Goal: Task Accomplishment & Management: Use online tool/utility

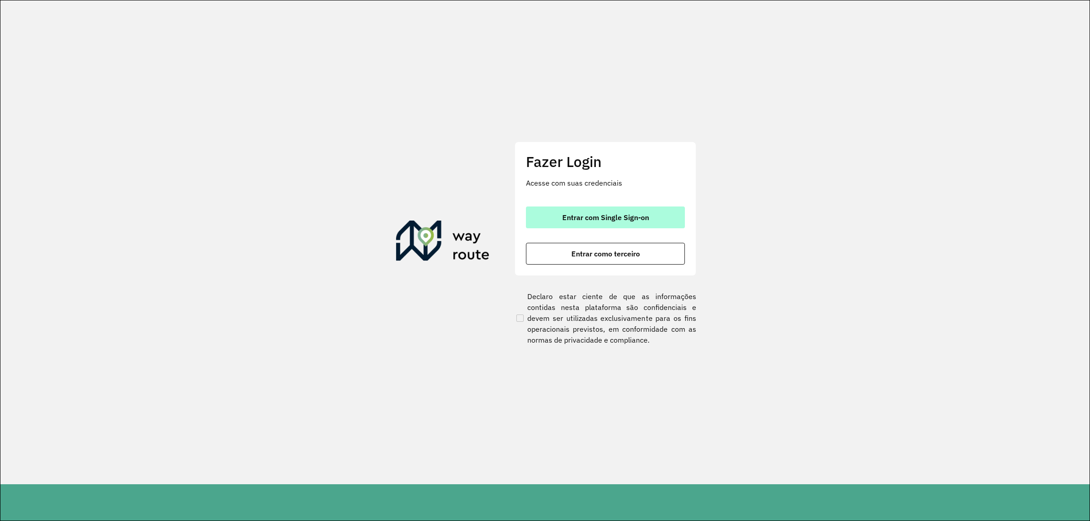
click at [607, 225] on button "Entrar com Single Sign-on" at bounding box center [605, 218] width 159 height 22
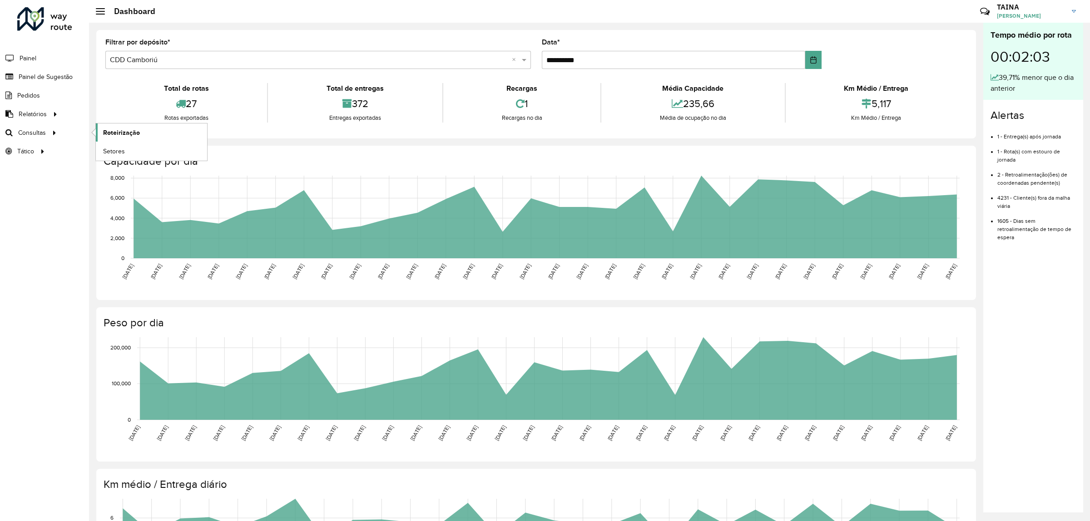
click at [125, 140] on link "Roteirização" at bounding box center [151, 132] width 111 height 18
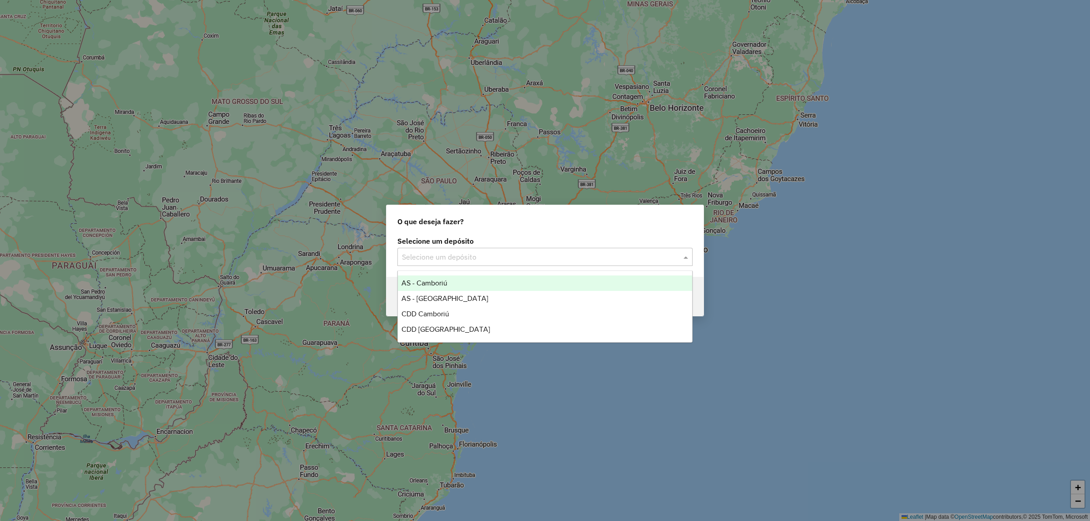
click at [509, 255] on input "text" at bounding box center [536, 257] width 268 height 11
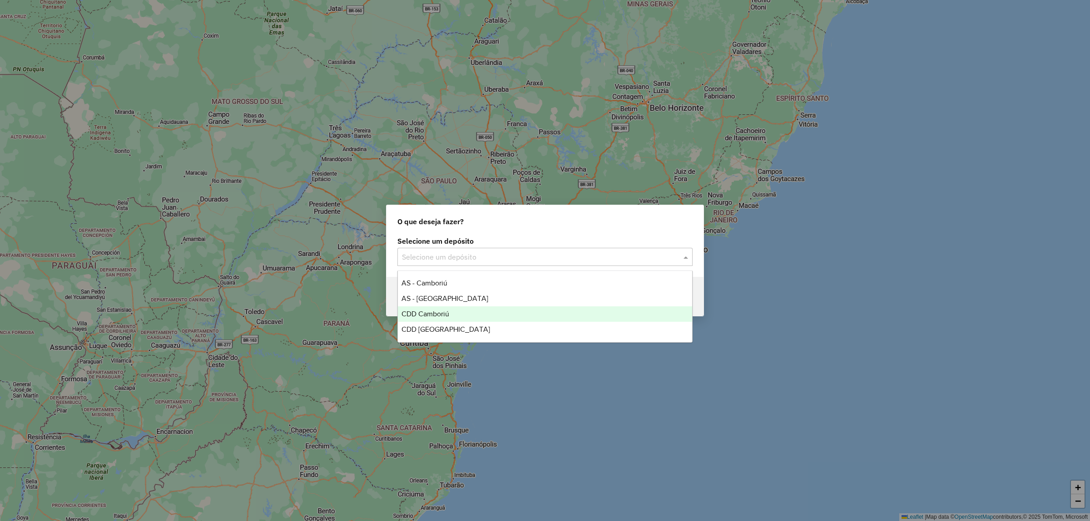
click at [457, 313] on div "CDD Camboriú" at bounding box center [545, 313] width 294 height 15
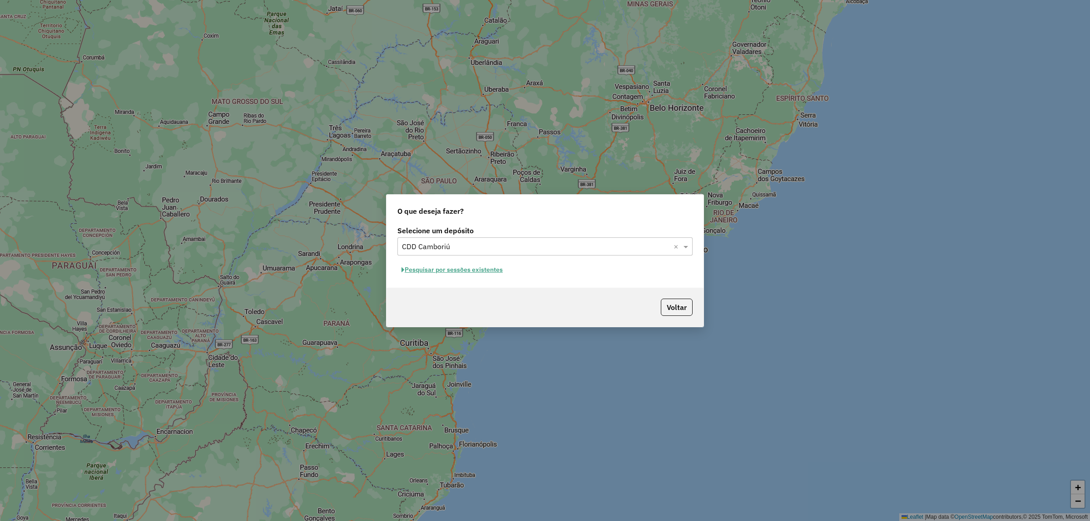
click at [449, 269] on button "Pesquisar por sessões existentes" at bounding box center [451, 270] width 109 height 14
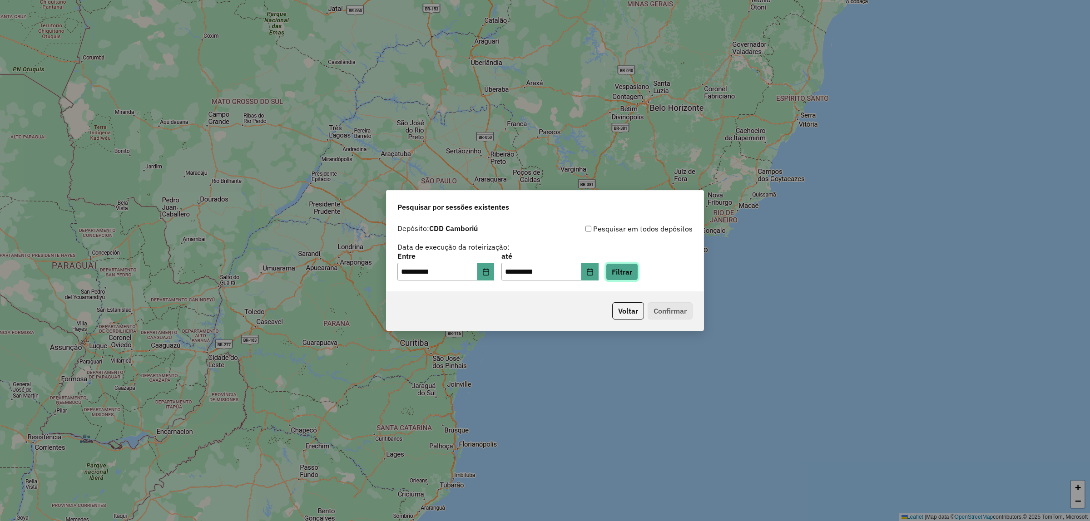
click at [623, 270] on button "Filtrar" at bounding box center [622, 271] width 32 height 17
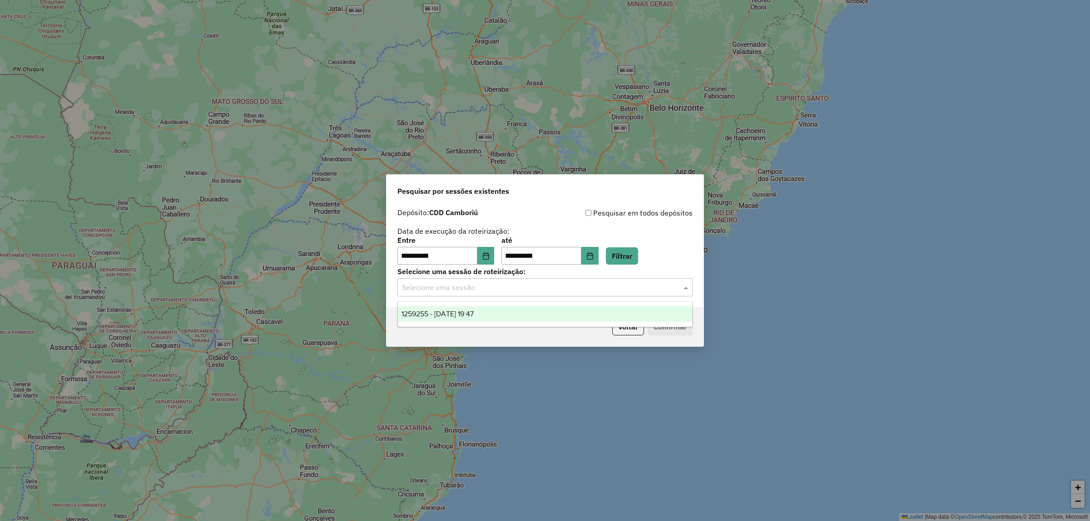
click at [515, 292] on input "text" at bounding box center [536, 287] width 268 height 11
click at [432, 309] on div "1259255 - [DATE] 19:47" at bounding box center [545, 313] width 294 height 15
click at [656, 328] on button "Confirmar" at bounding box center [669, 326] width 45 height 17
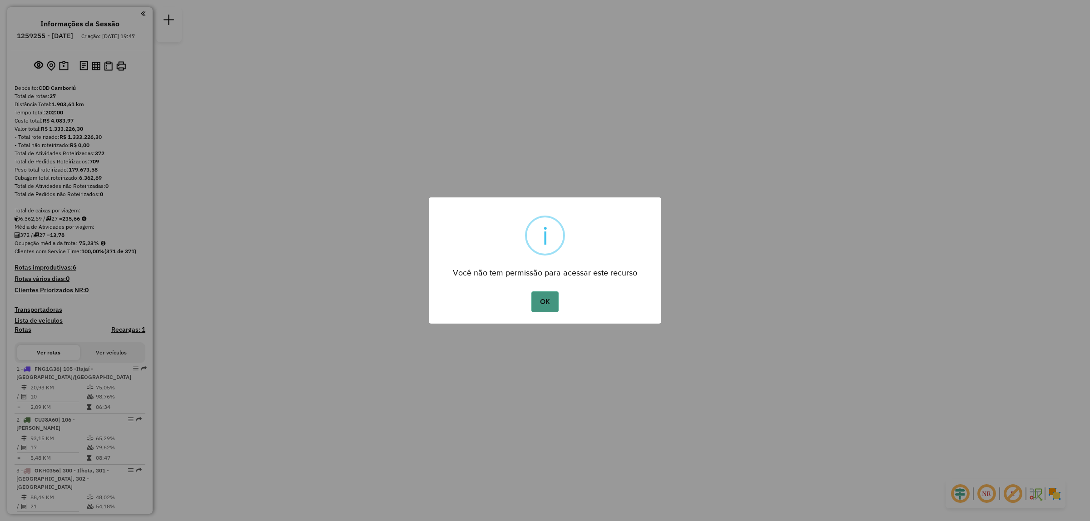
click at [541, 295] on button "OK" at bounding box center [544, 301] width 27 height 21
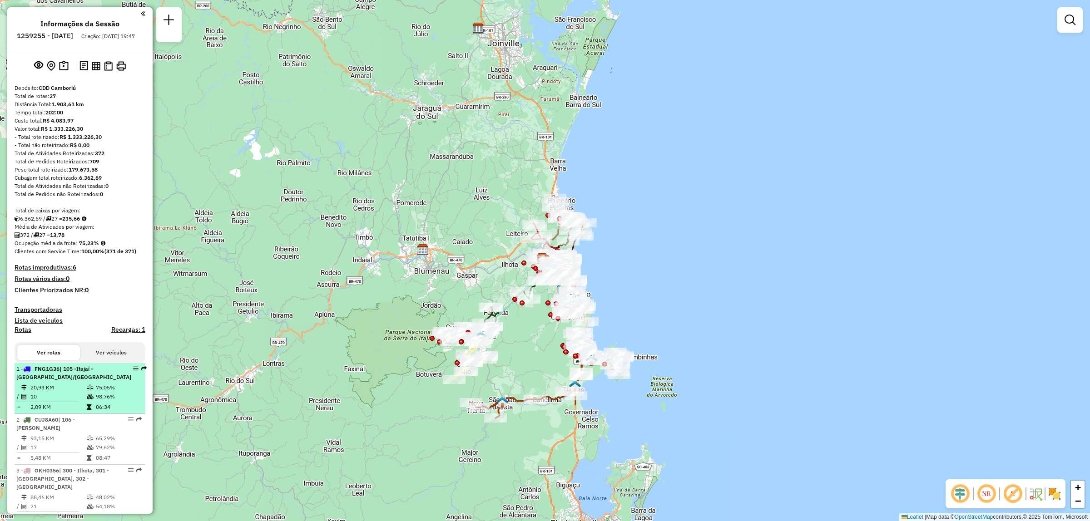
scroll to position [113, 0]
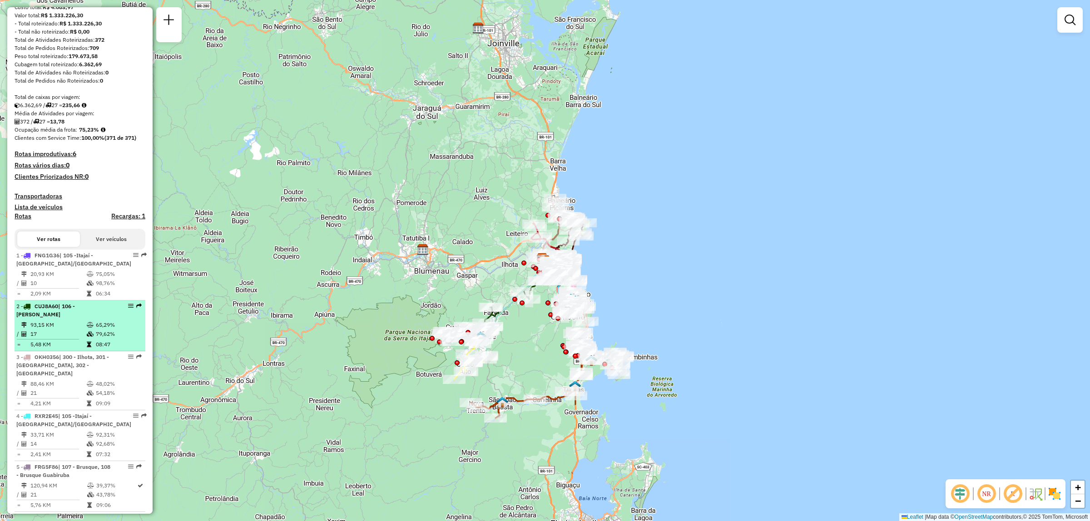
click at [49, 339] on td "17" at bounding box center [58, 334] width 56 height 9
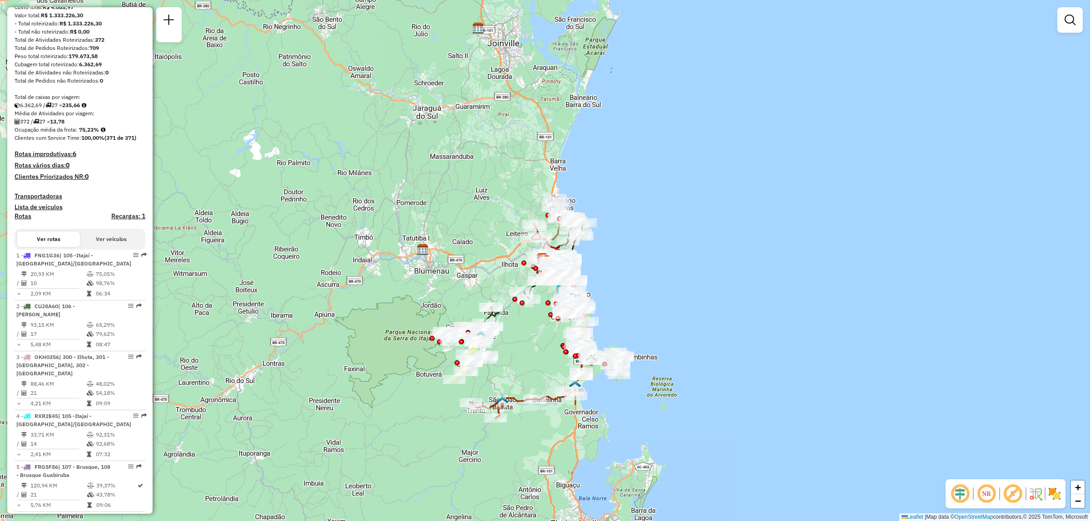
select select "**********"
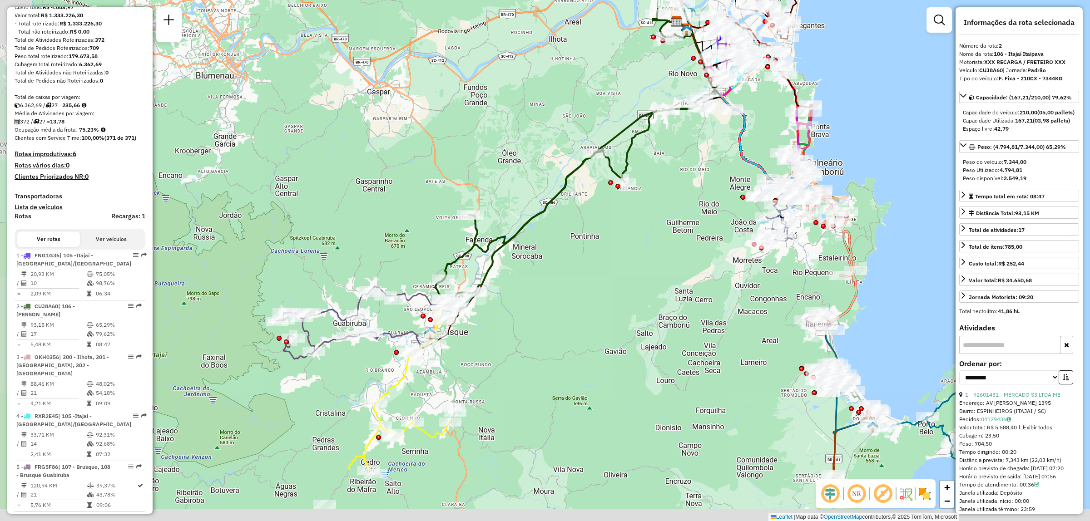
drag, startPoint x: 524, startPoint y: 356, endPoint x: 557, endPoint y: 252, distance: 109.1
click at [557, 252] on div "Janela de atendimento Grade de atendimento Capacidade Transportadoras Veículos …" at bounding box center [545, 260] width 1090 height 521
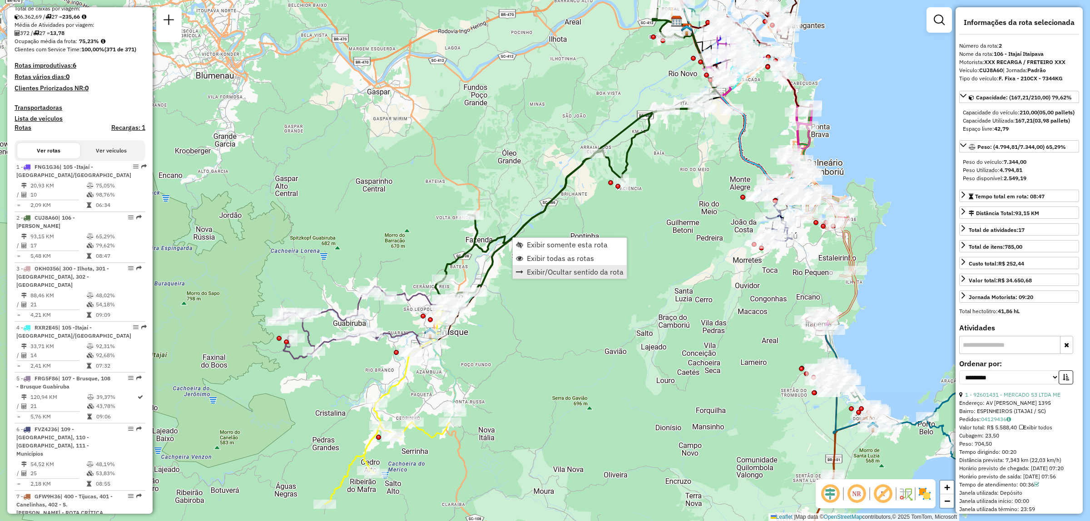
scroll to position [414, 0]
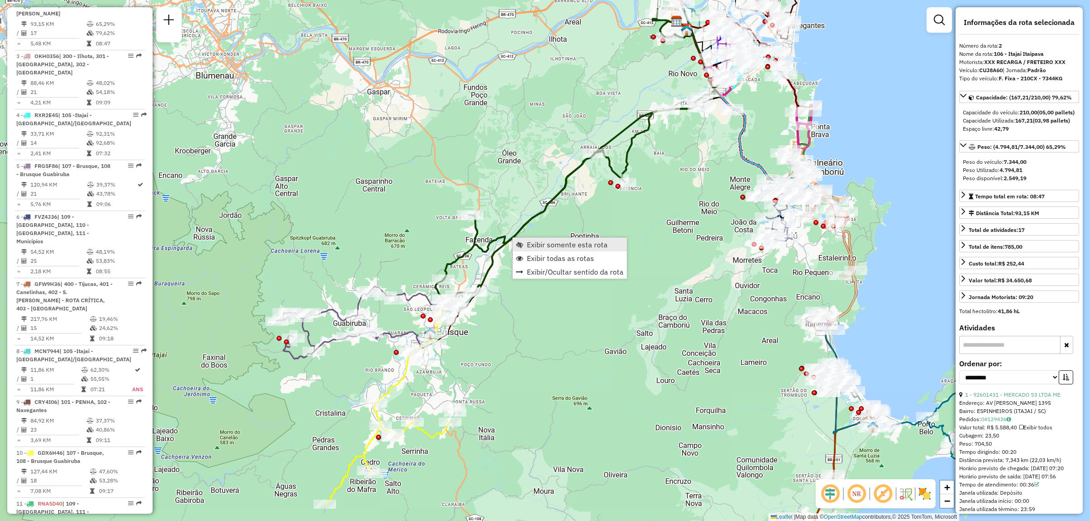
click at [568, 247] on span "Exibir somente esta rota" at bounding box center [567, 244] width 81 height 7
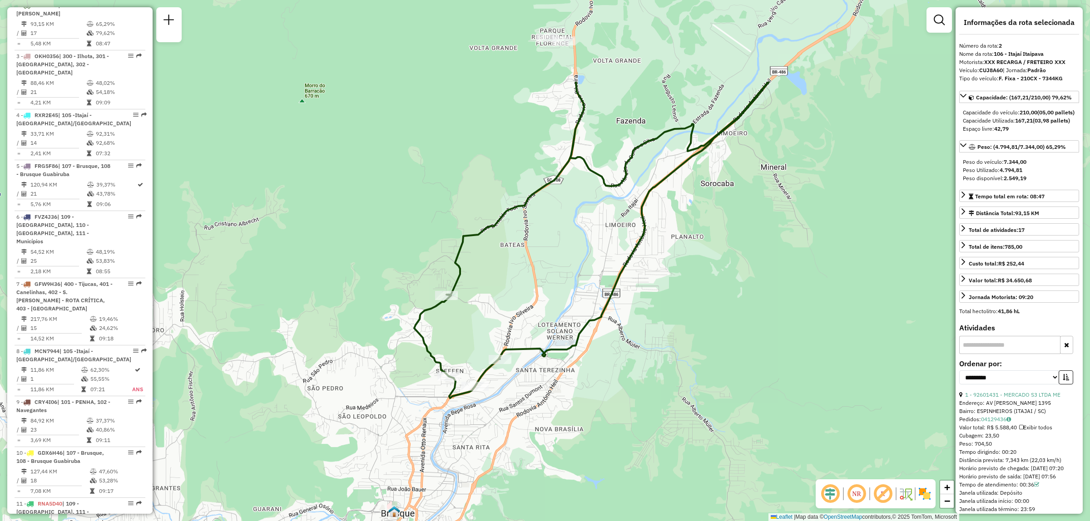
drag, startPoint x: 463, startPoint y: 218, endPoint x: 473, endPoint y: 352, distance: 134.3
click at [473, 352] on div "Janela de atendimento Grade de atendimento Capacidade Transportadoras Veículos …" at bounding box center [545, 260] width 1090 height 521
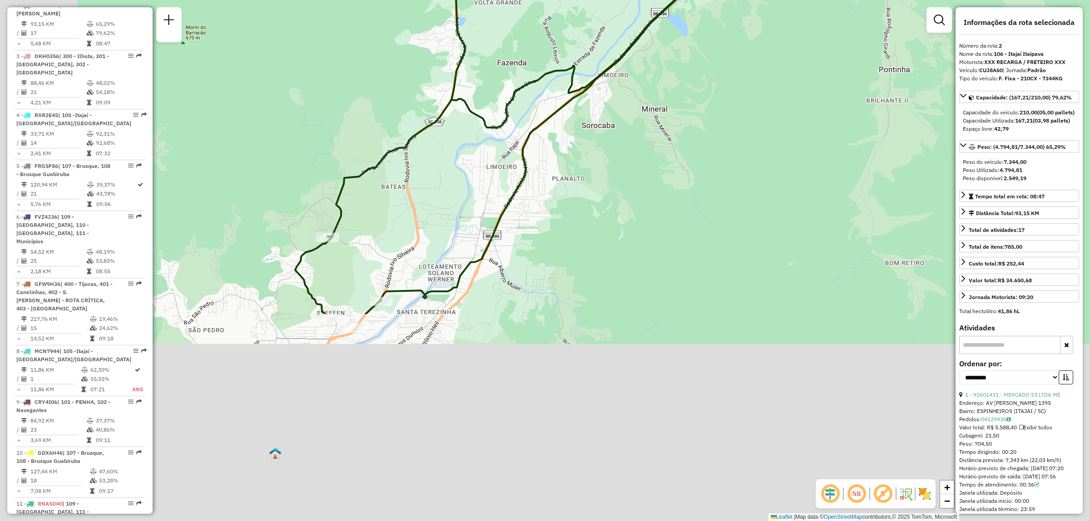
drag, startPoint x: 483, startPoint y: 316, endPoint x: 606, endPoint y: 57, distance: 287.5
click at [606, 57] on div "Janela de atendimento Grade de atendimento Capacidade Transportadoras Veículos …" at bounding box center [545, 260] width 1090 height 521
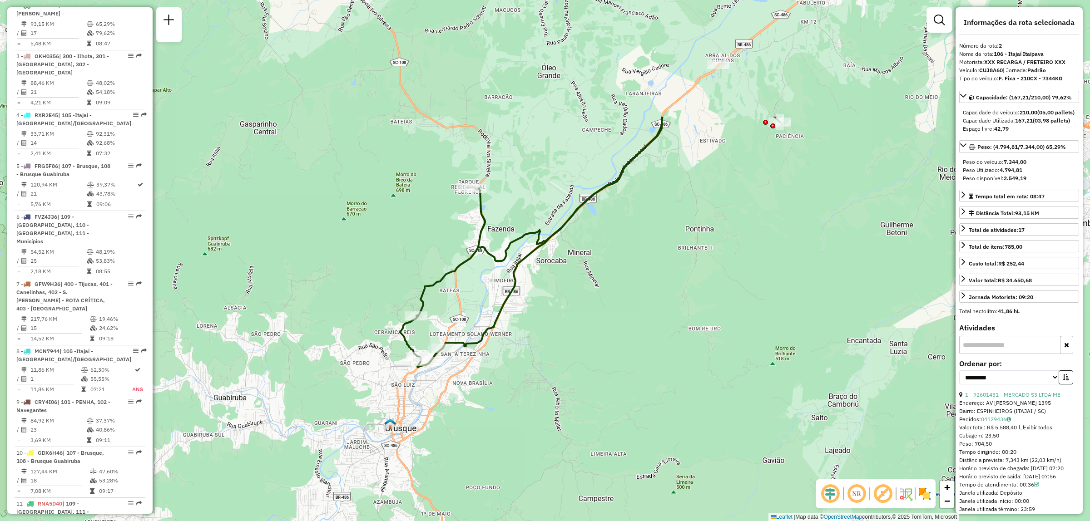
drag, startPoint x: 631, startPoint y: 96, endPoint x: 580, endPoint y: 265, distance: 176.4
click at [580, 265] on div "Janela de atendimento Grade de atendimento Capacidade Transportadoras Veículos …" at bounding box center [545, 260] width 1090 height 521
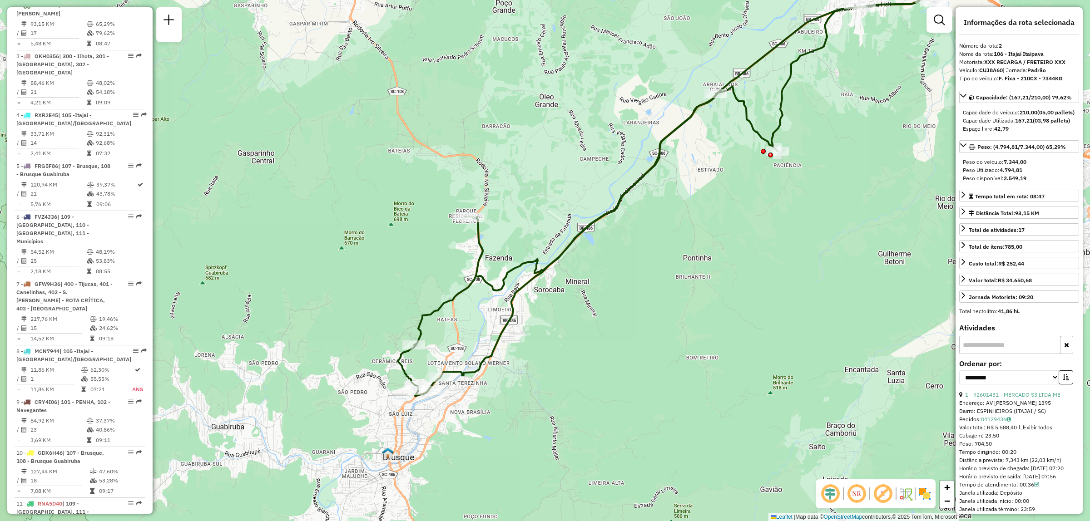
drag, startPoint x: 764, startPoint y: 153, endPoint x: 704, endPoint y: 309, distance: 167.4
click at [704, 309] on div "Janela de atendimento Grade de atendimento Capacidade Transportadoras Veículos …" at bounding box center [545, 260] width 1090 height 521
